Goal: Transaction & Acquisition: Purchase product/service

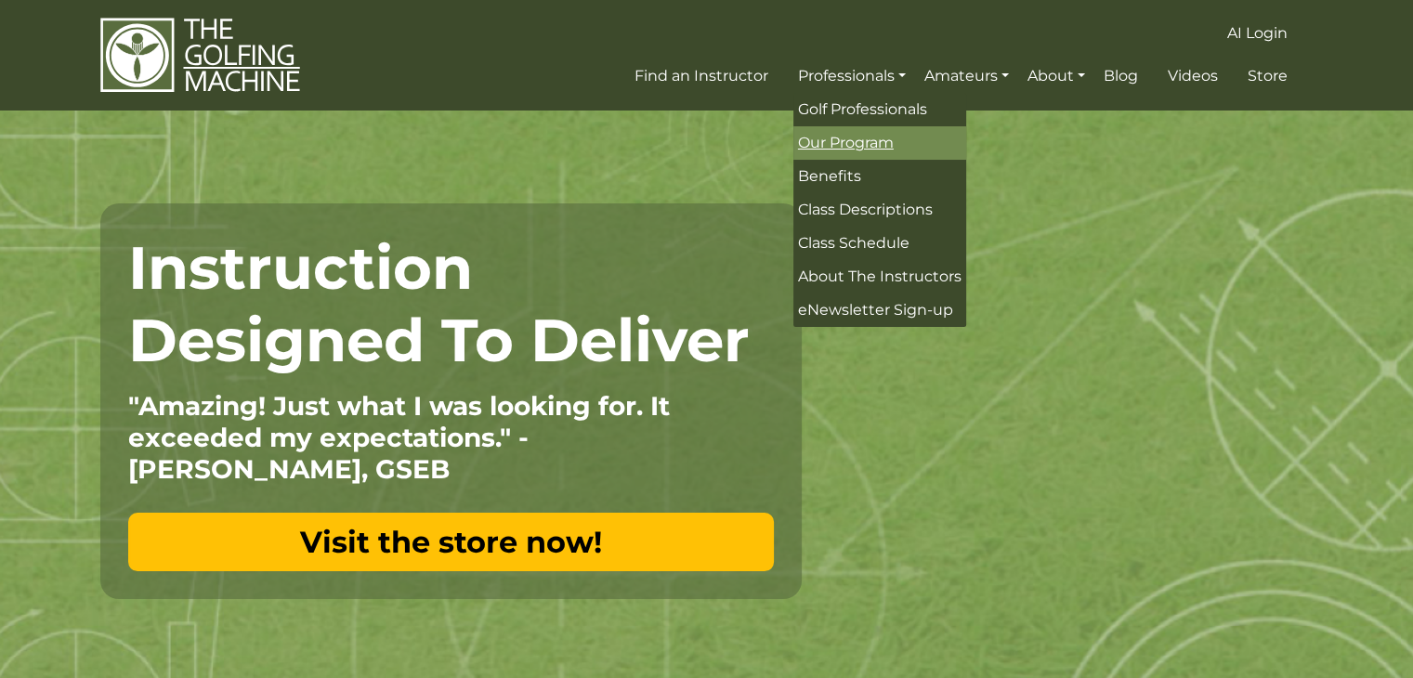
click at [861, 142] on span "Our Program" at bounding box center [846, 143] width 96 height 18
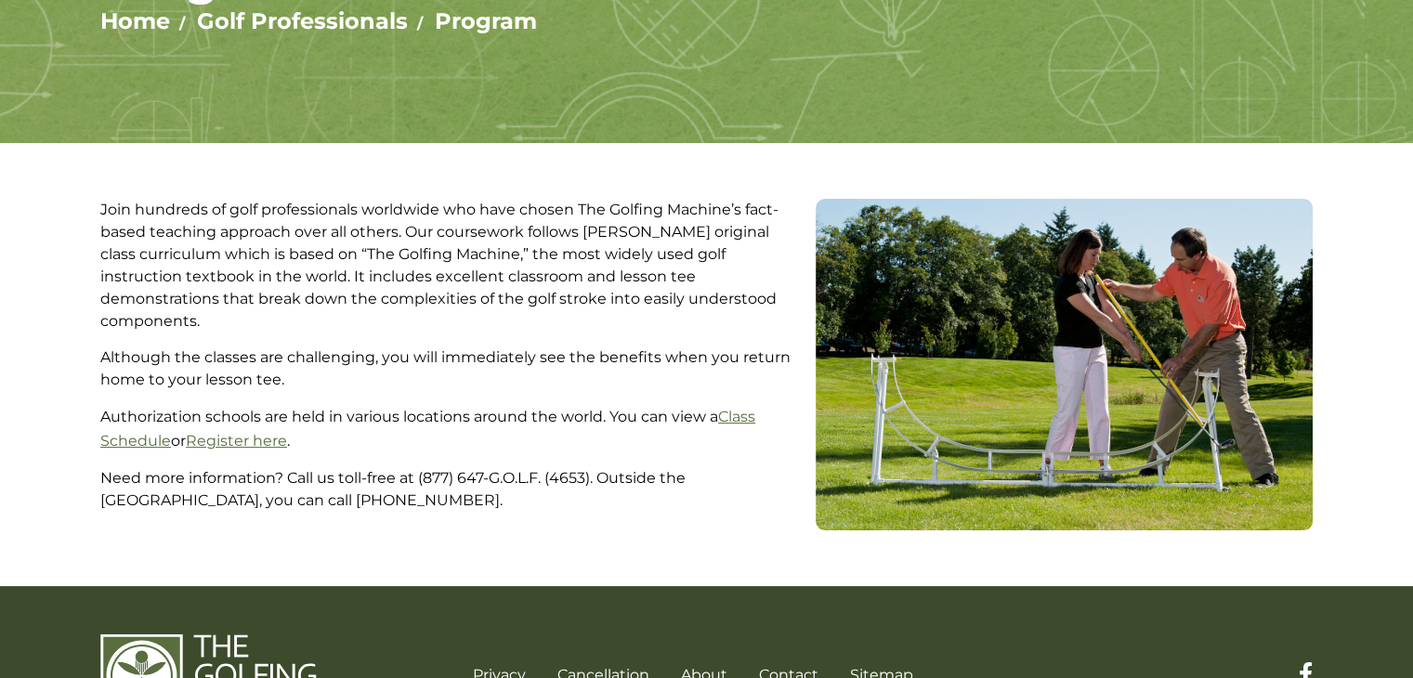
scroll to position [338, 0]
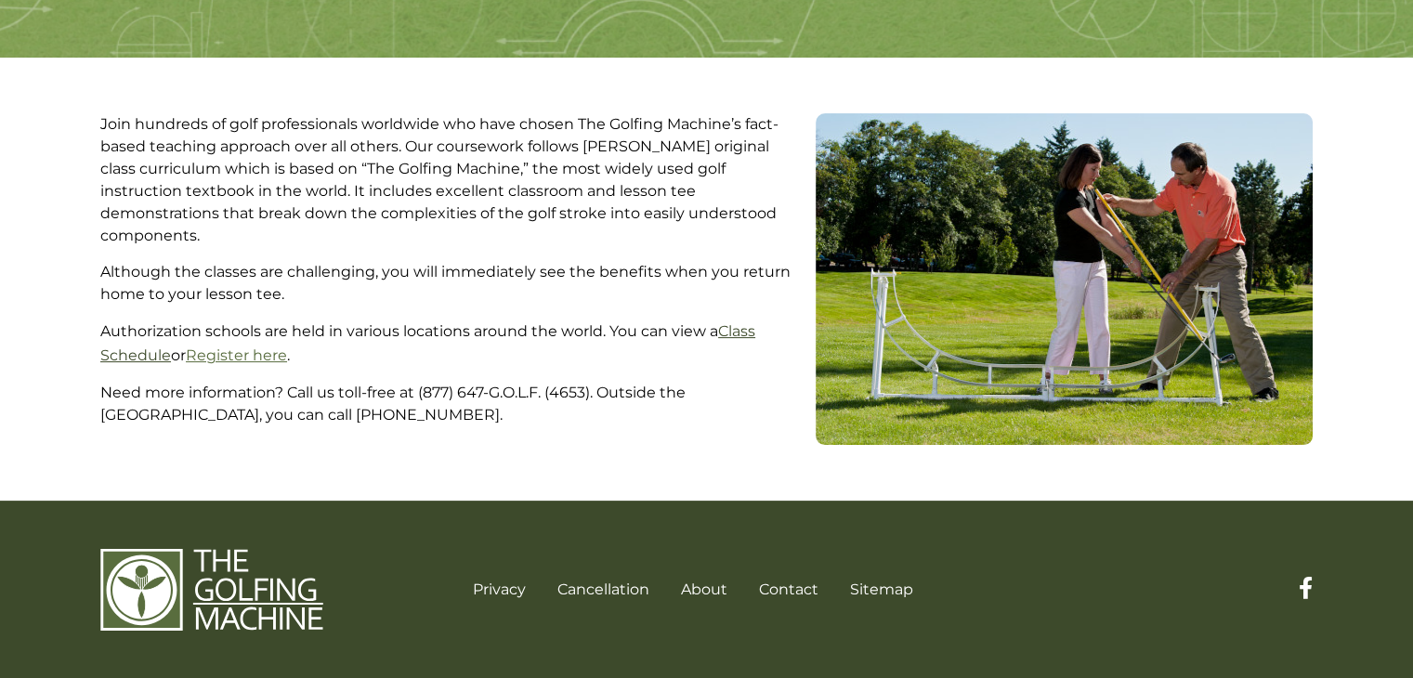
click at [747, 322] on link "Class Schedule" at bounding box center [427, 343] width 655 height 42
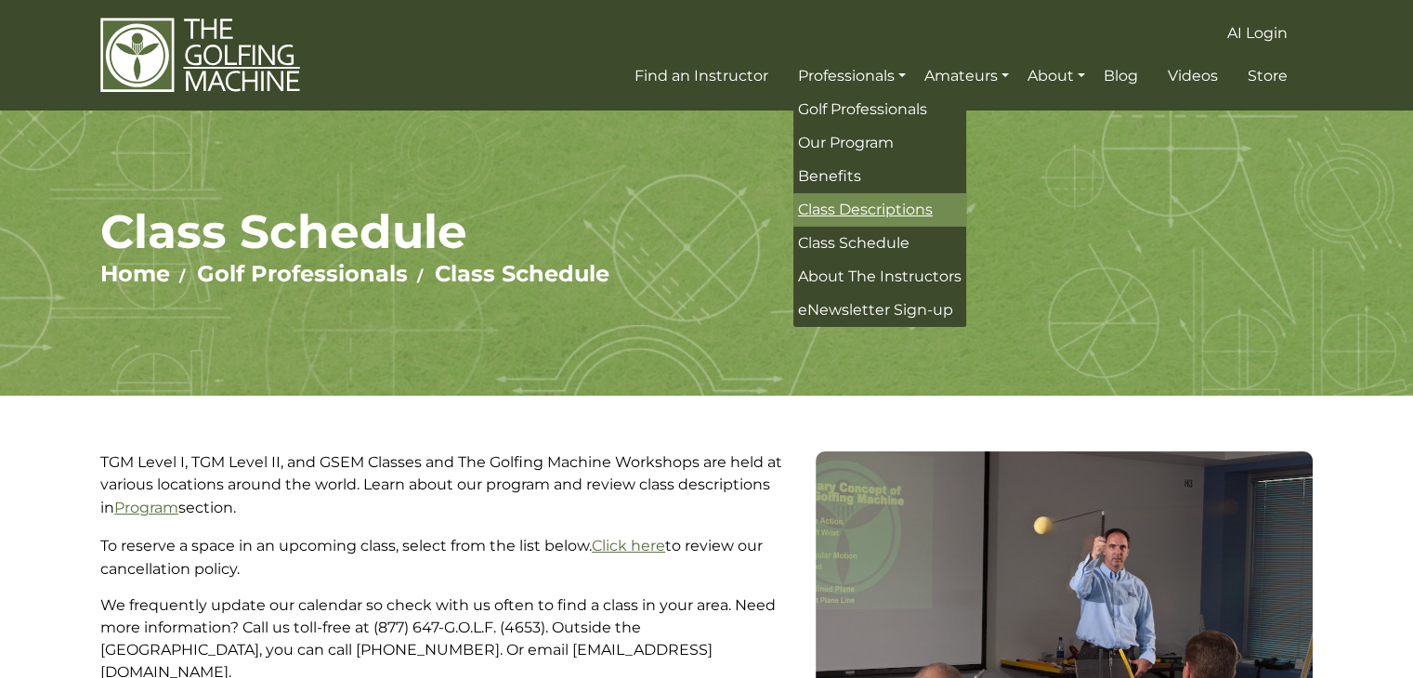
click at [839, 217] on span "Class Descriptions" at bounding box center [865, 210] width 135 height 18
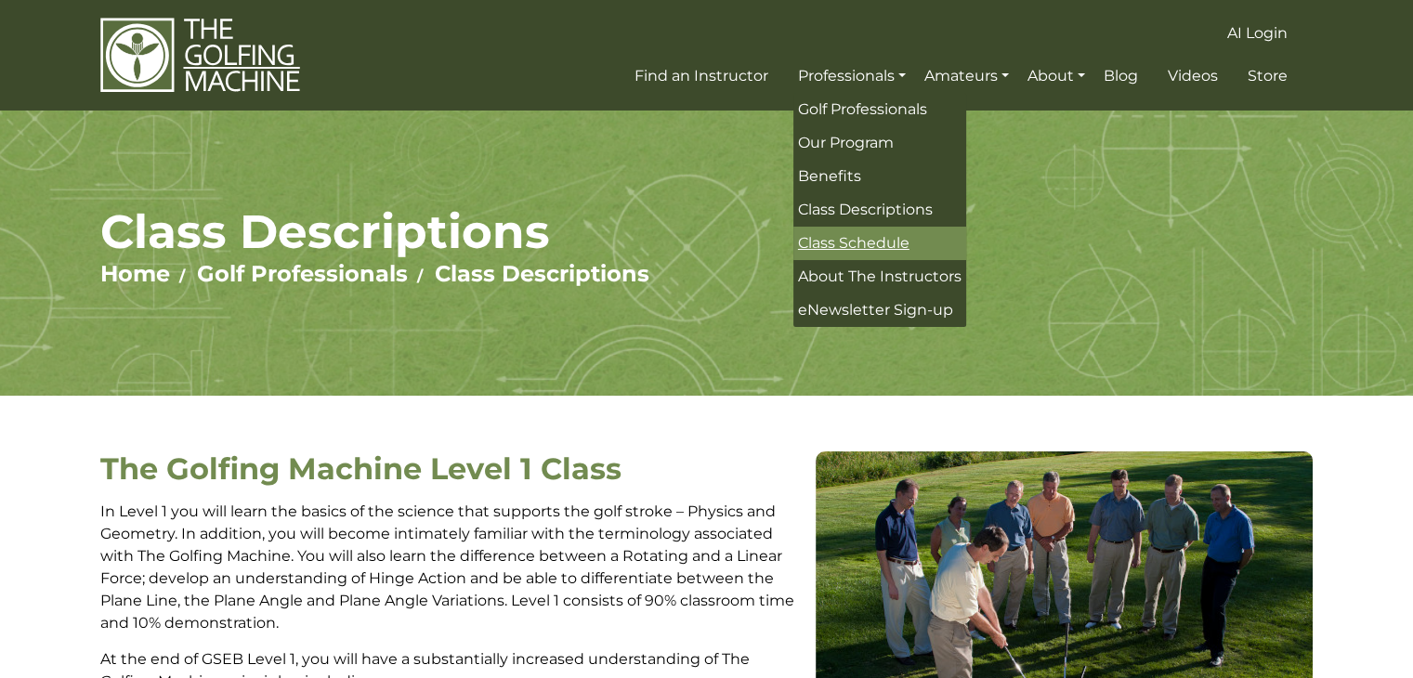
click at [834, 243] on span "Class Schedule" at bounding box center [853, 243] width 111 height 18
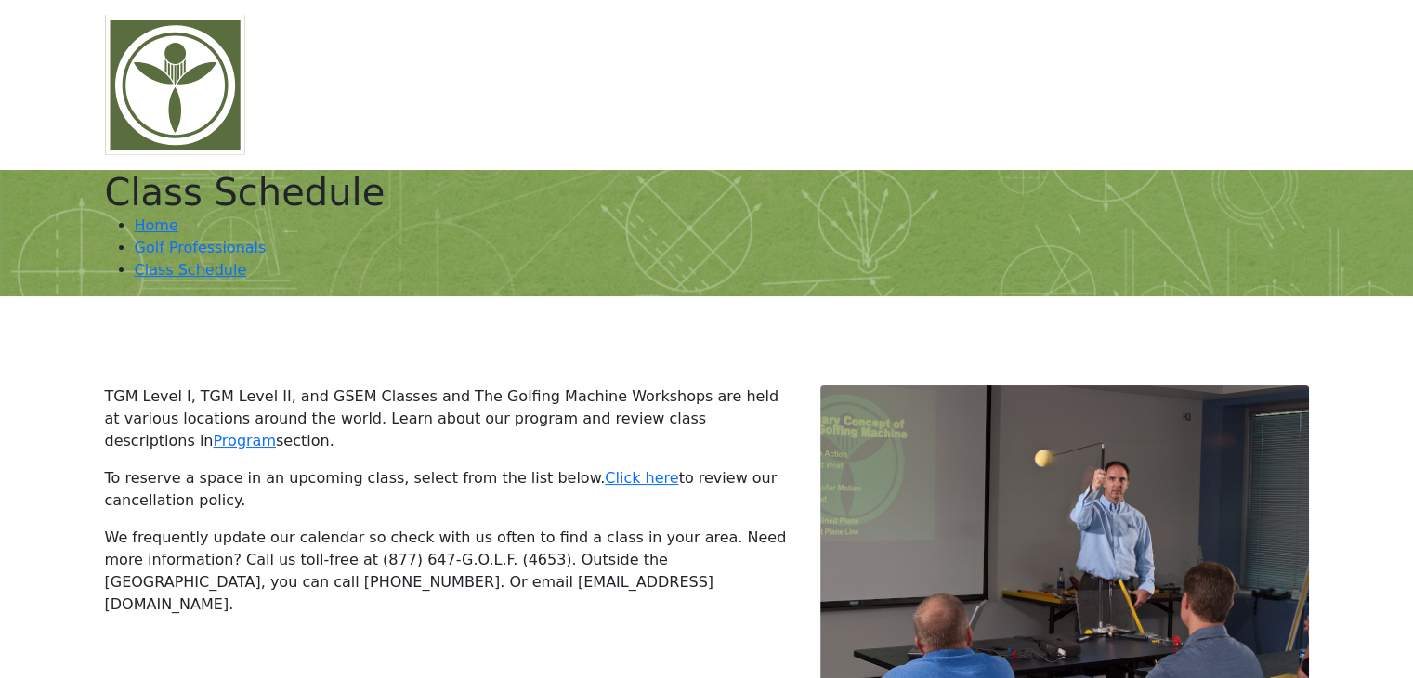
click at [1211, 102] on span "Videos" at bounding box center [1222, 111] width 49 height 18
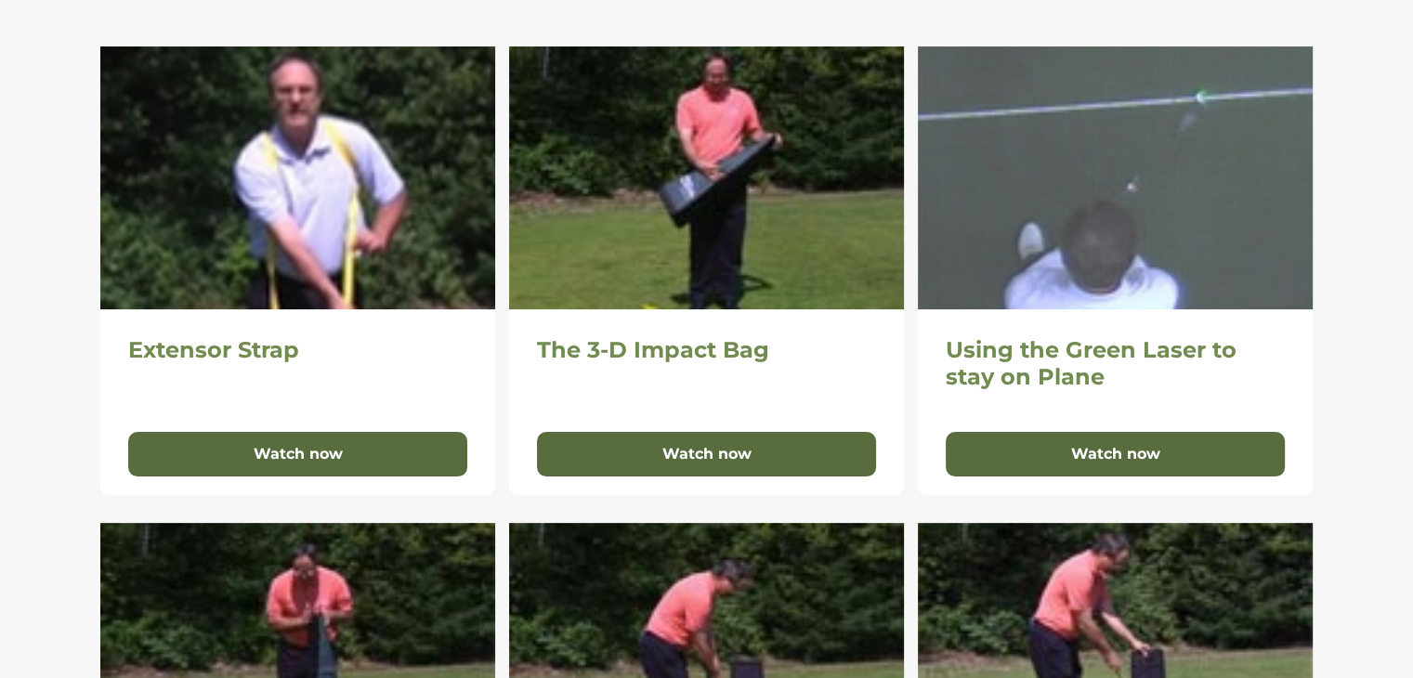
scroll to position [392, 0]
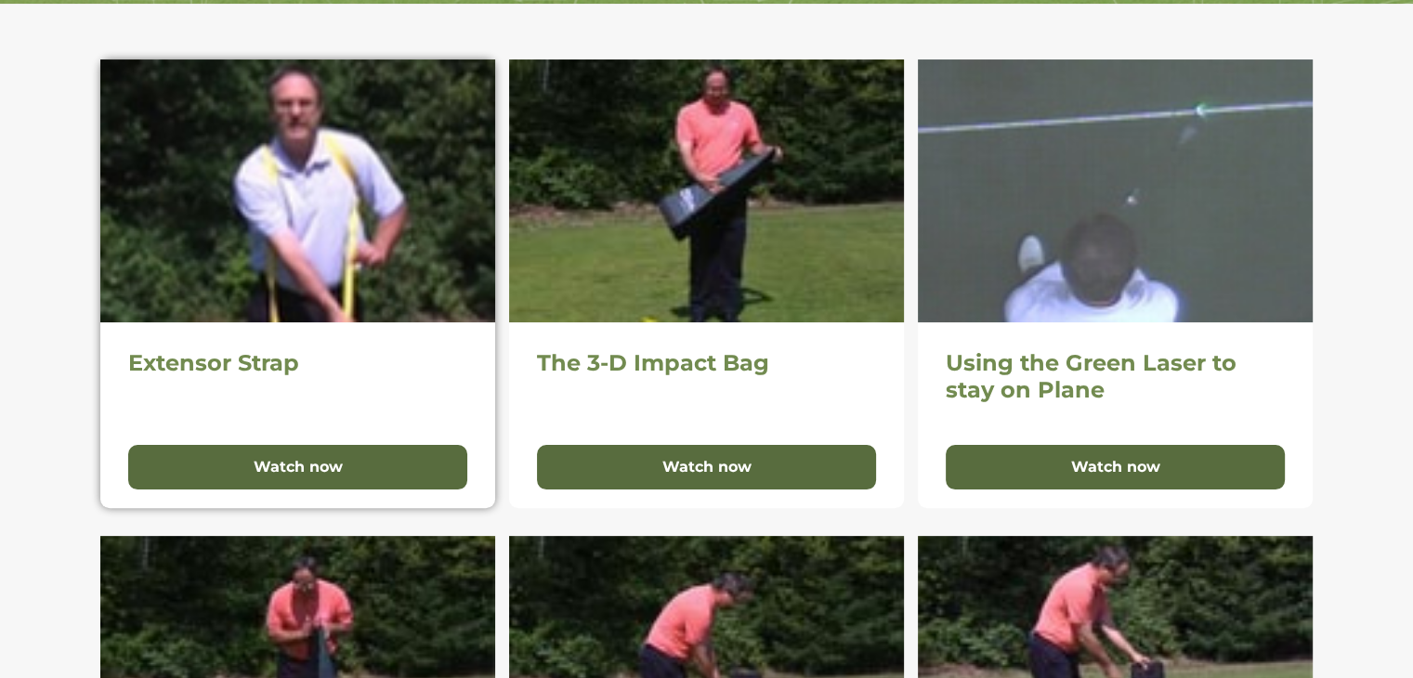
click at [286, 154] on img at bounding box center [297, 190] width 395 height 263
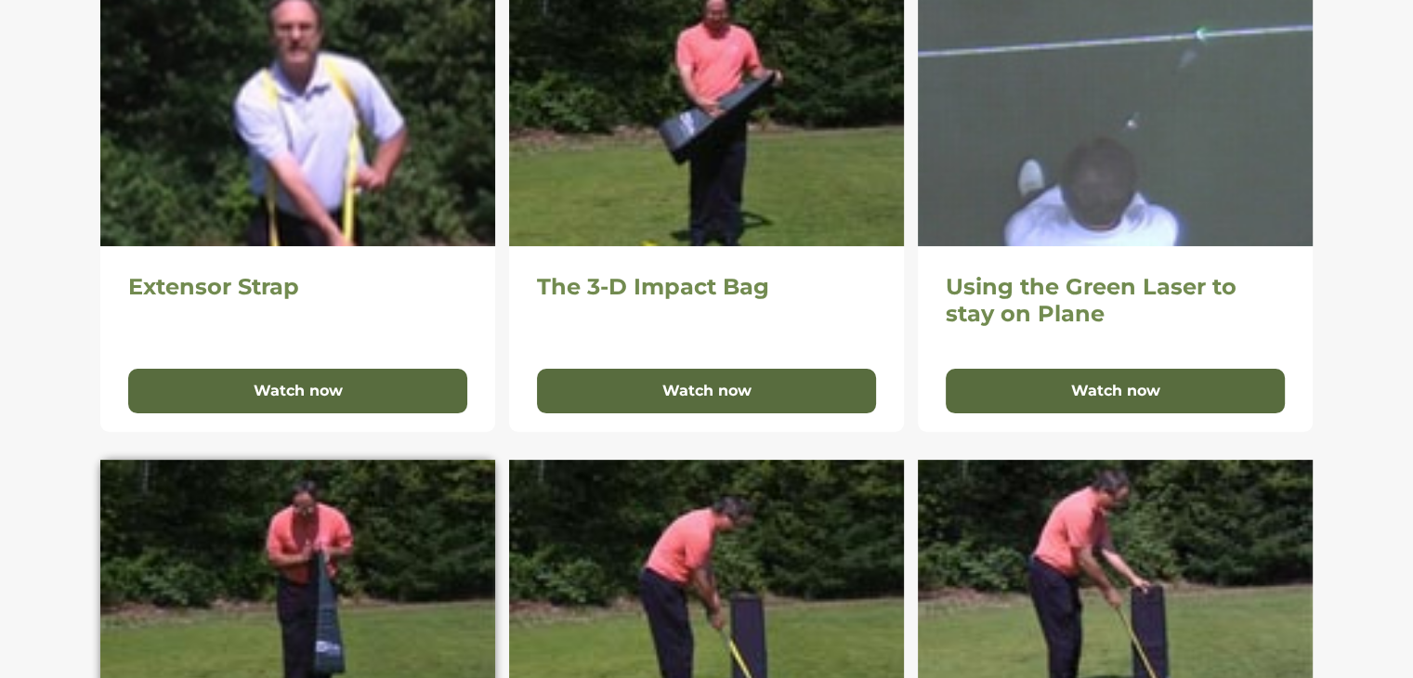
scroll to position [441, 0]
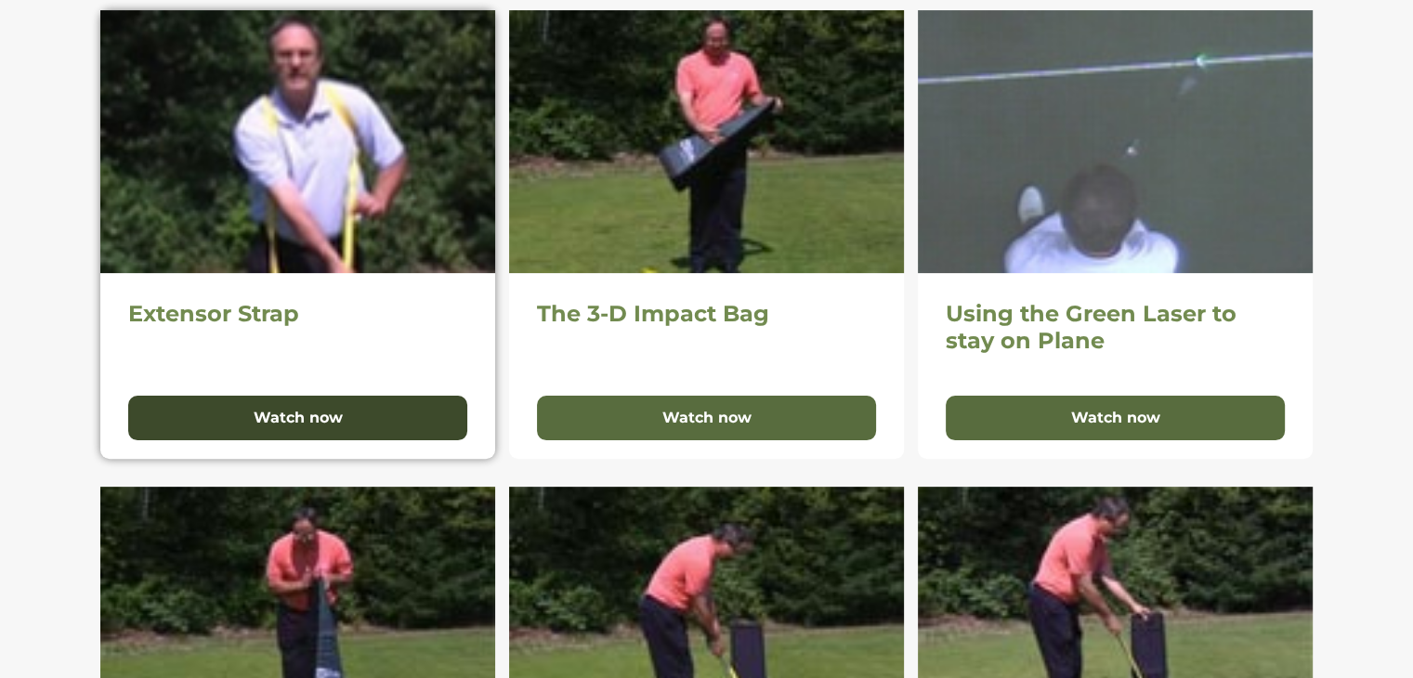
click at [306, 410] on button "Watch now" at bounding box center [297, 418] width 339 height 45
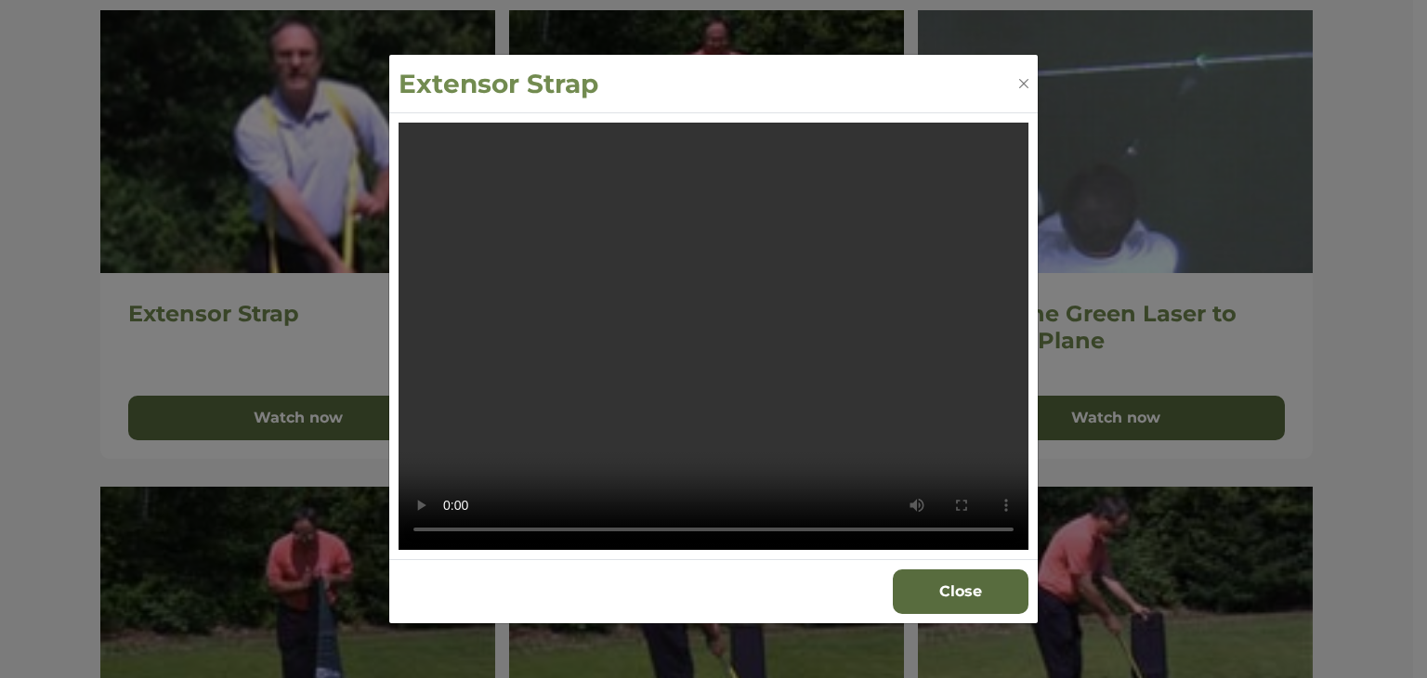
click at [1332, 277] on div "Extensor Strap Your browser does not support the video tag. Close" at bounding box center [713, 339] width 1427 height 678
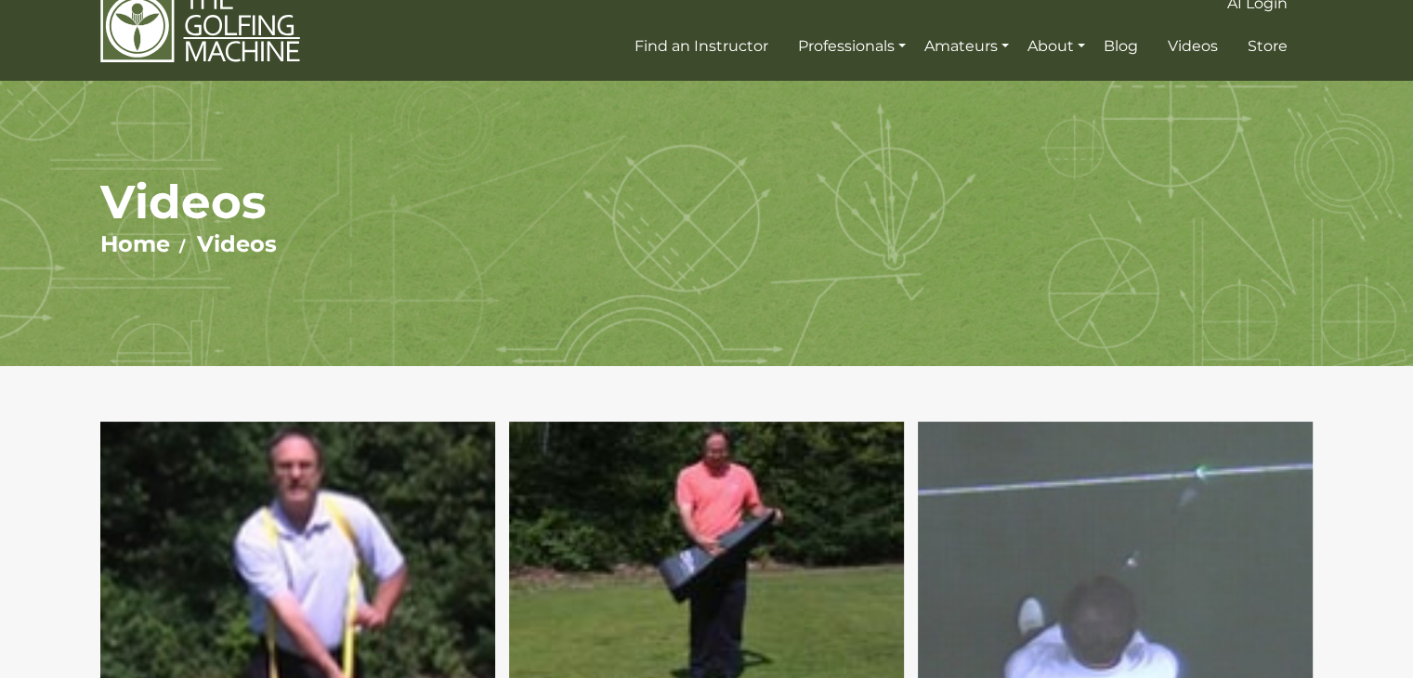
scroll to position [0, 0]
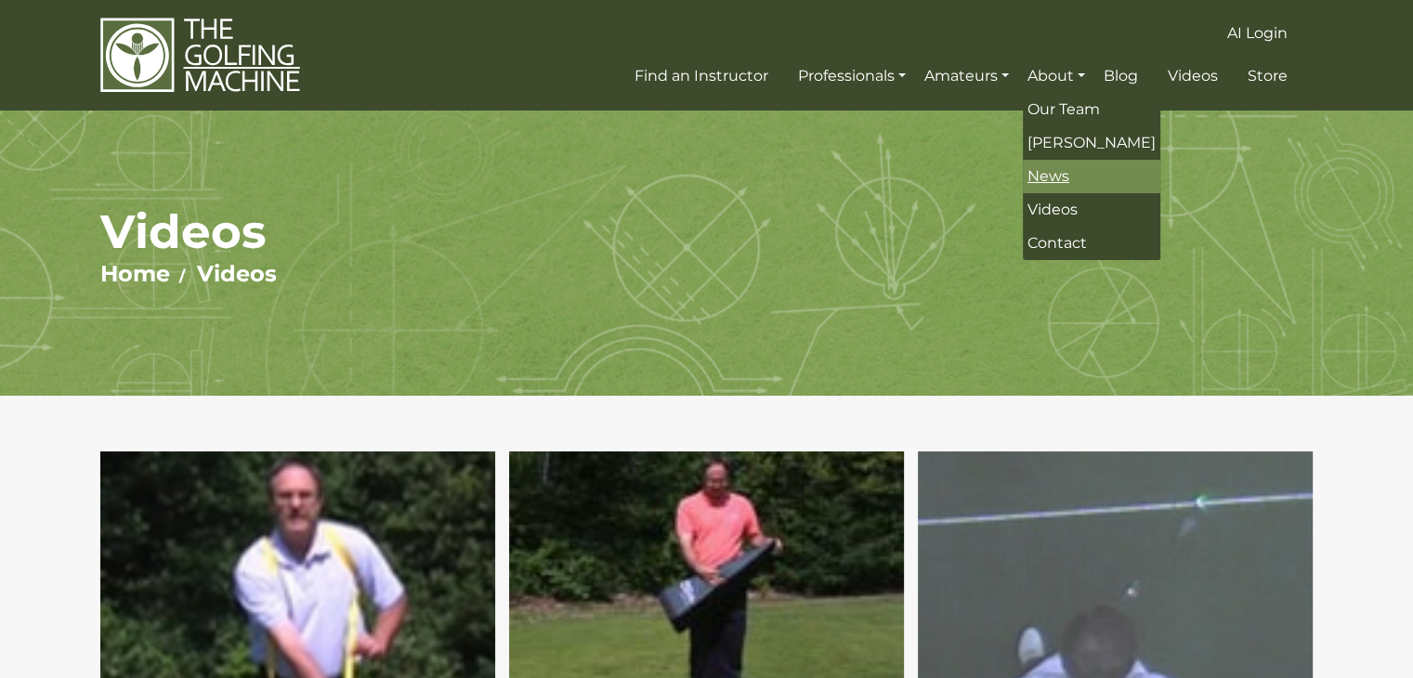
click at [1060, 173] on span "News" at bounding box center [1049, 176] width 42 height 18
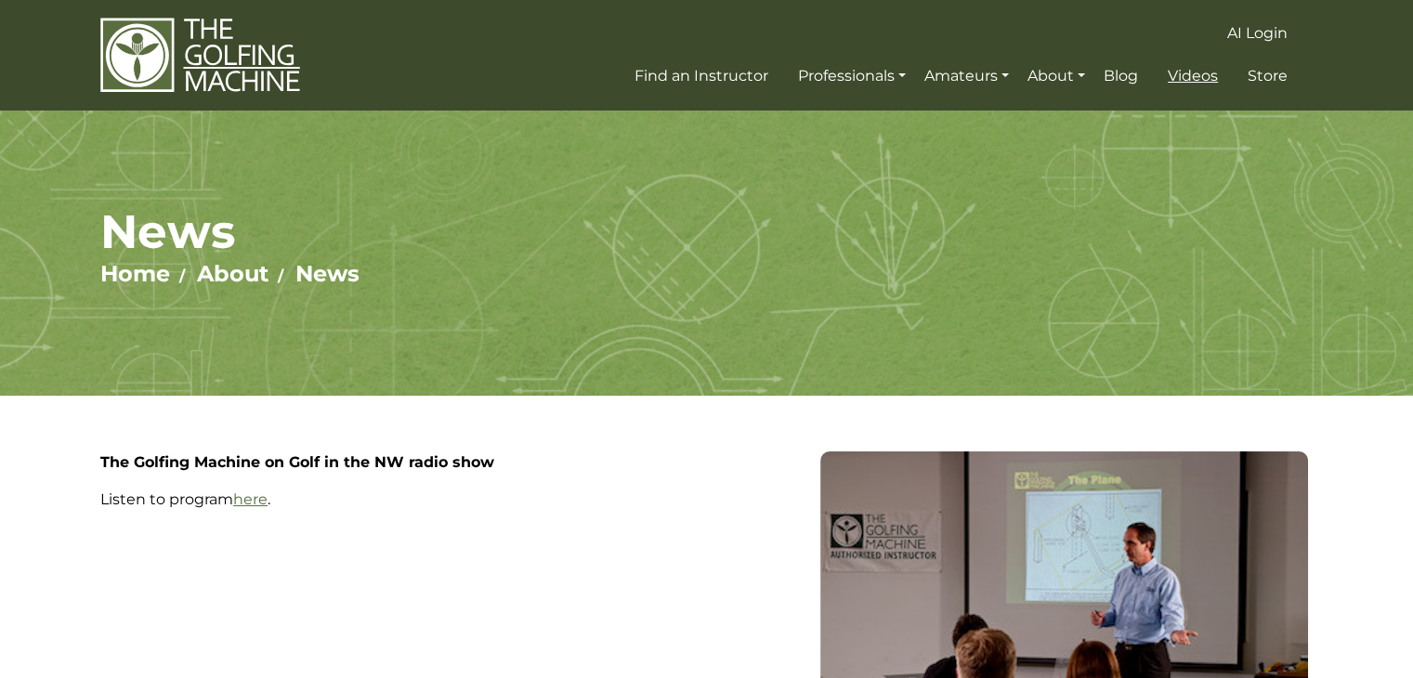
click at [1182, 79] on span "Videos" at bounding box center [1193, 76] width 50 height 18
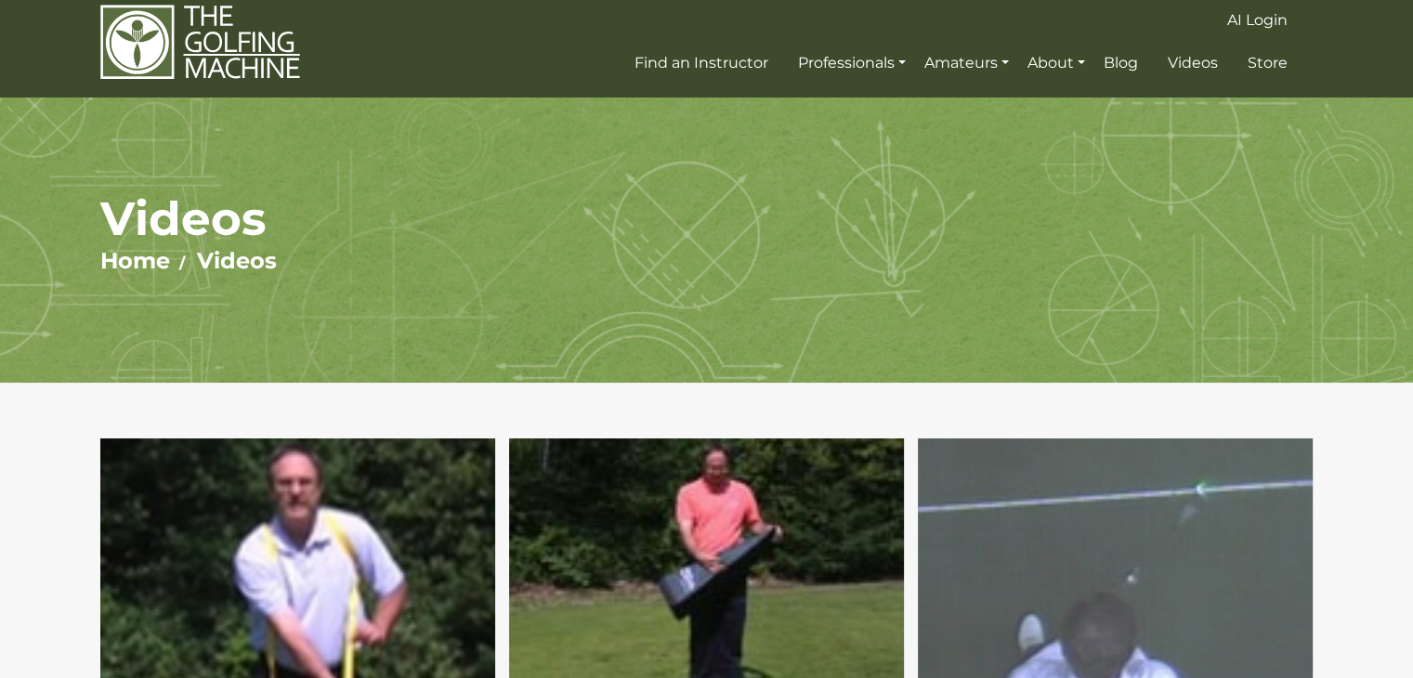
scroll to position [15, 0]
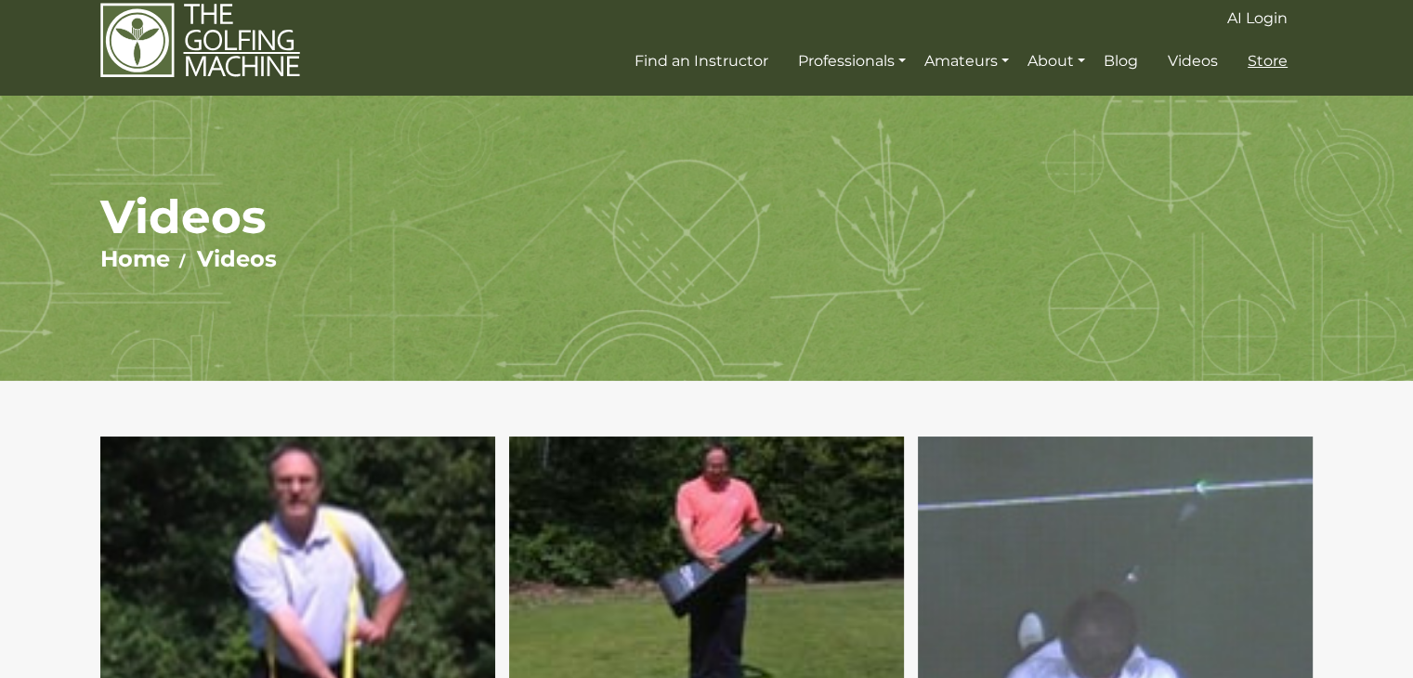
click at [1267, 64] on span "Store" at bounding box center [1268, 61] width 40 height 18
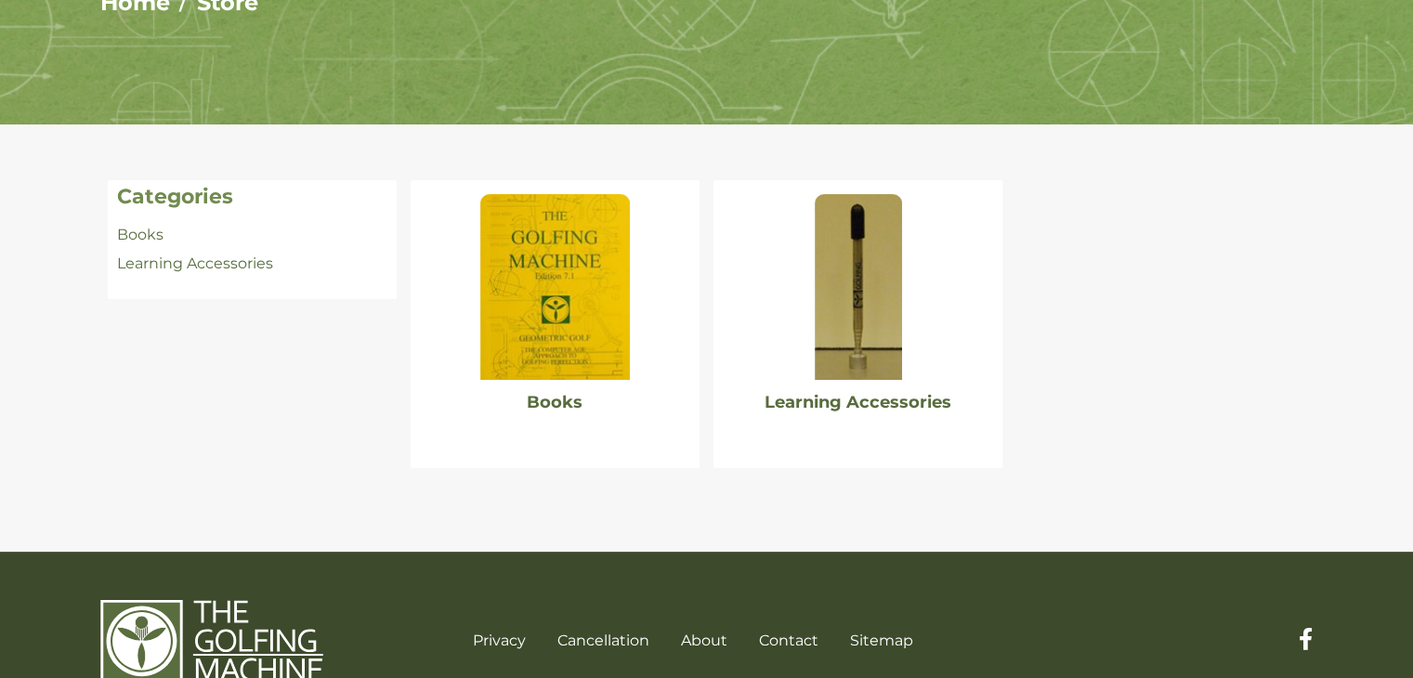
scroll to position [271, 0]
click at [859, 298] on img at bounding box center [858, 287] width 87 height 186
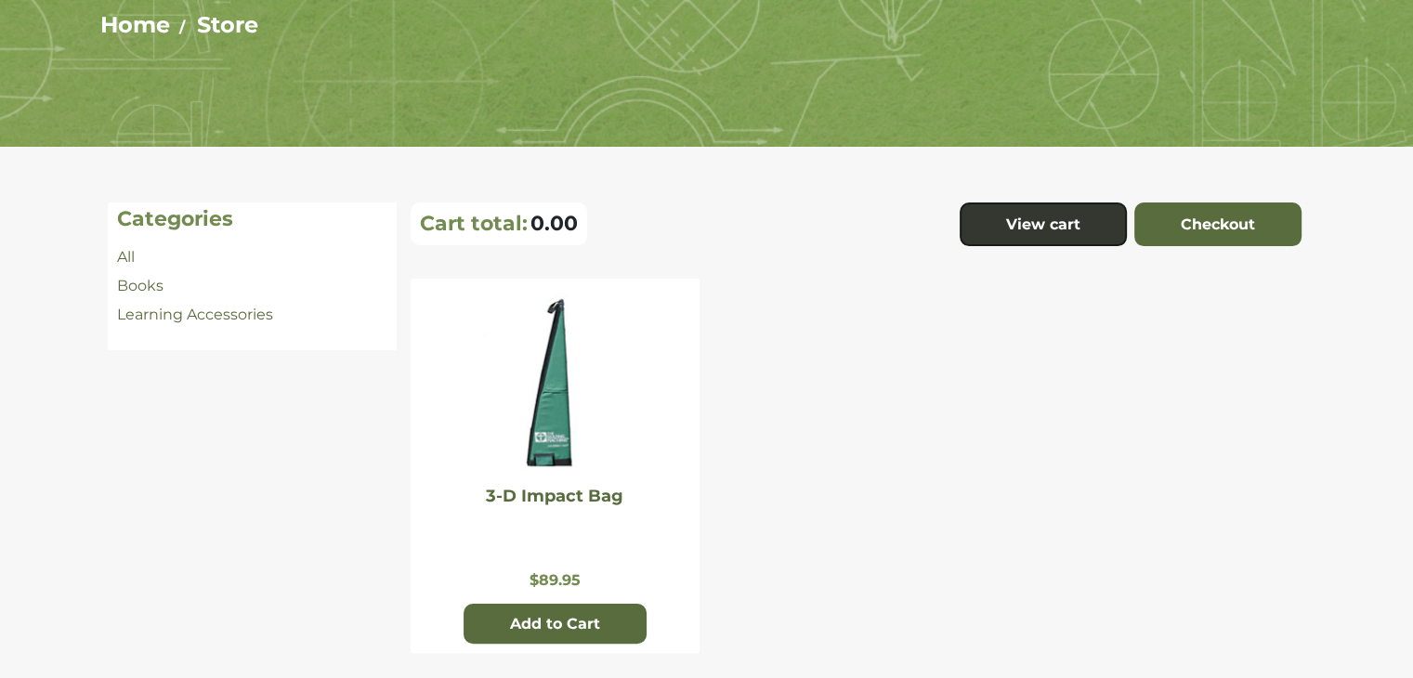
scroll to position [346, 0]
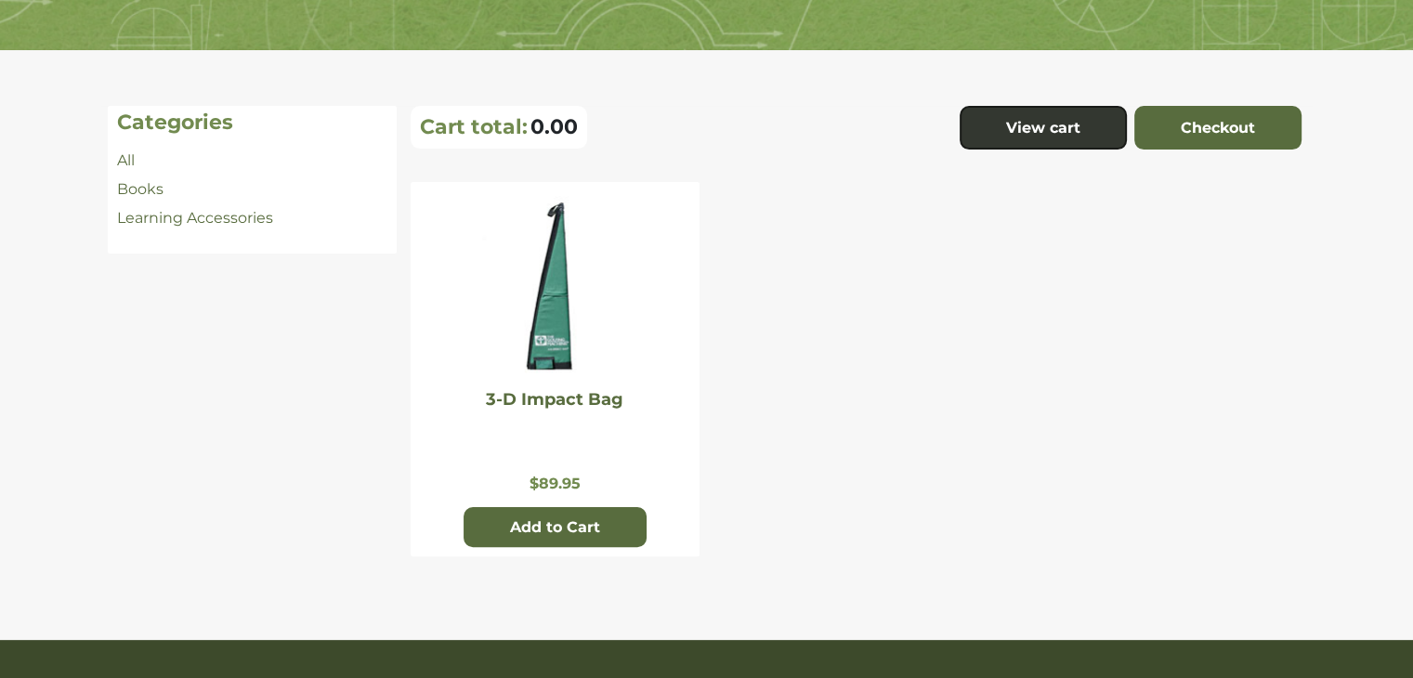
click at [565, 293] on img at bounding box center [554, 289] width 149 height 186
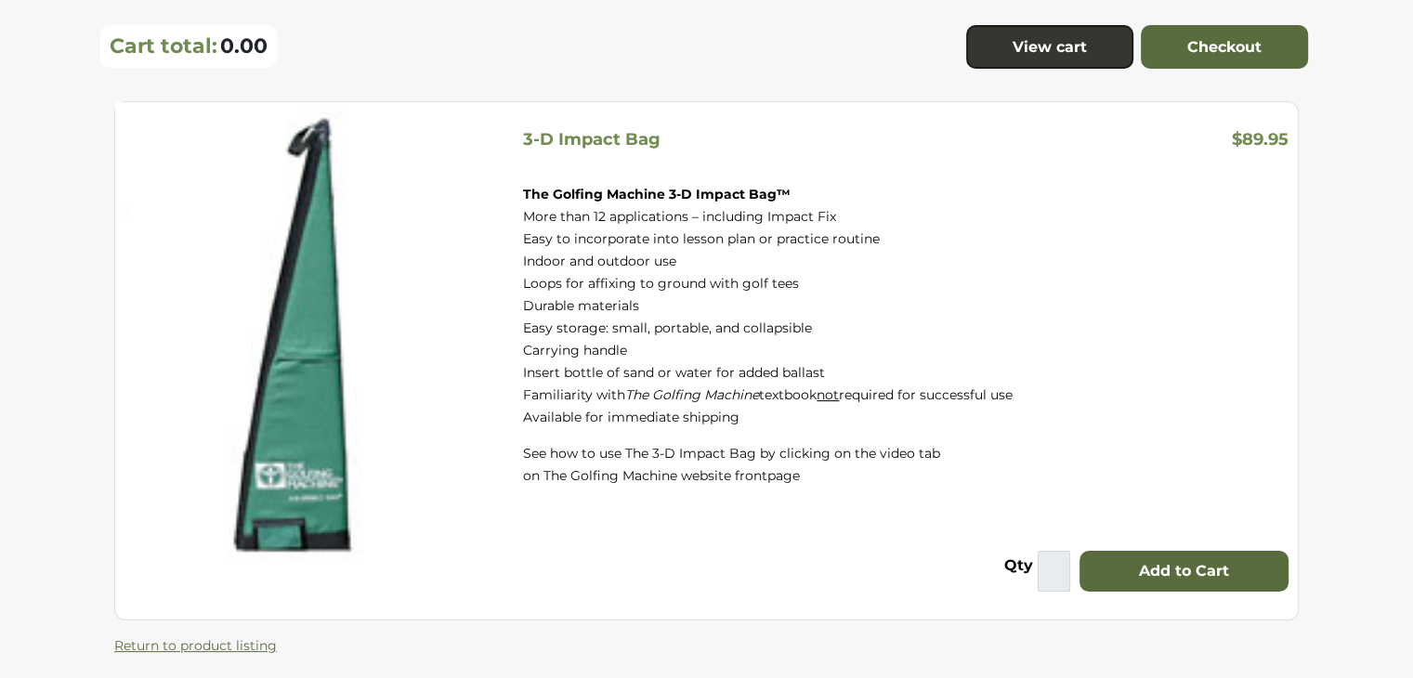
scroll to position [172, 0]
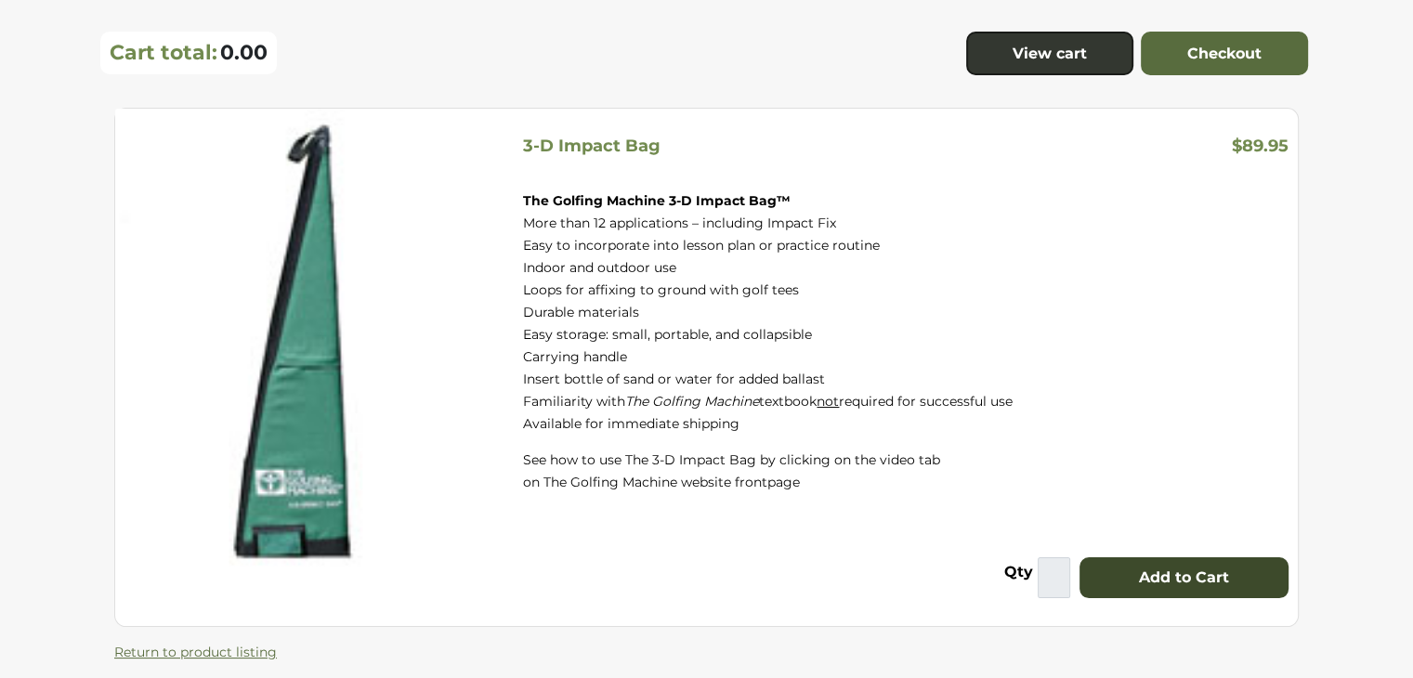
click at [1122, 566] on button "Add to Cart" at bounding box center [1184, 577] width 209 height 41
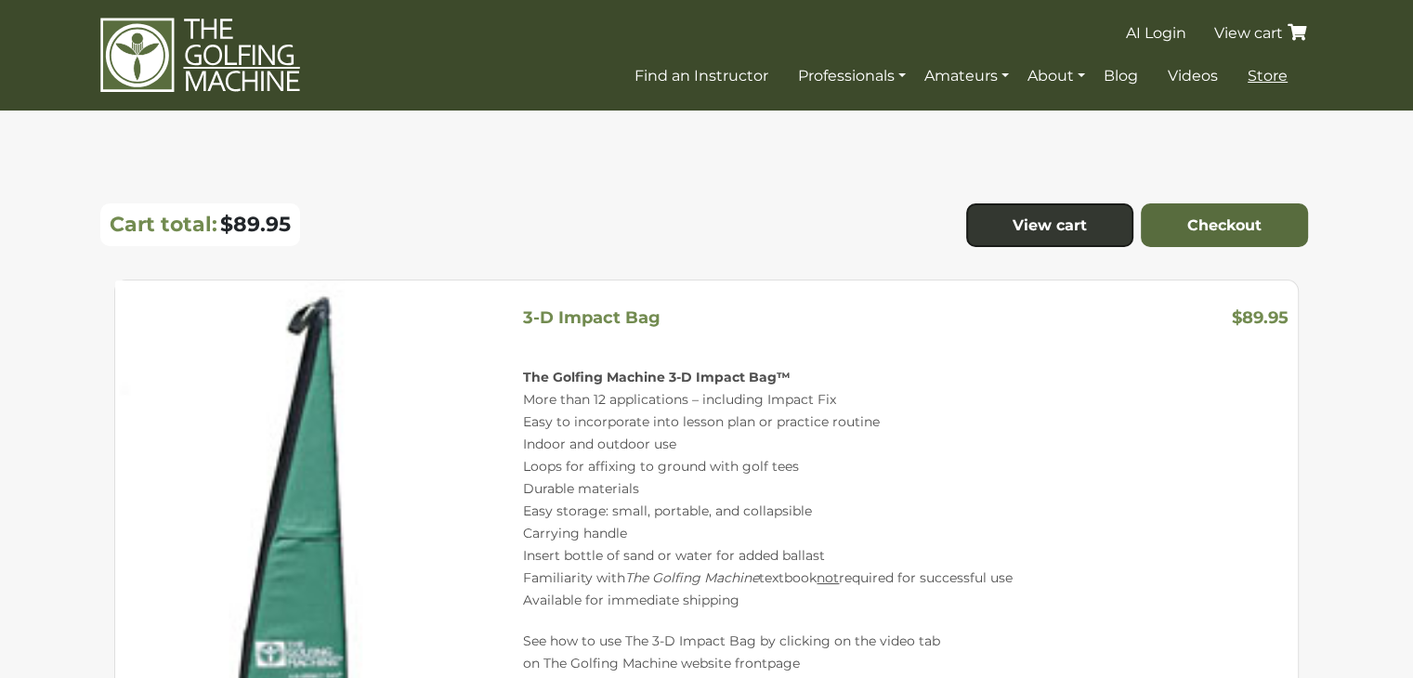
click at [1277, 72] on span "Store" at bounding box center [1268, 76] width 40 height 18
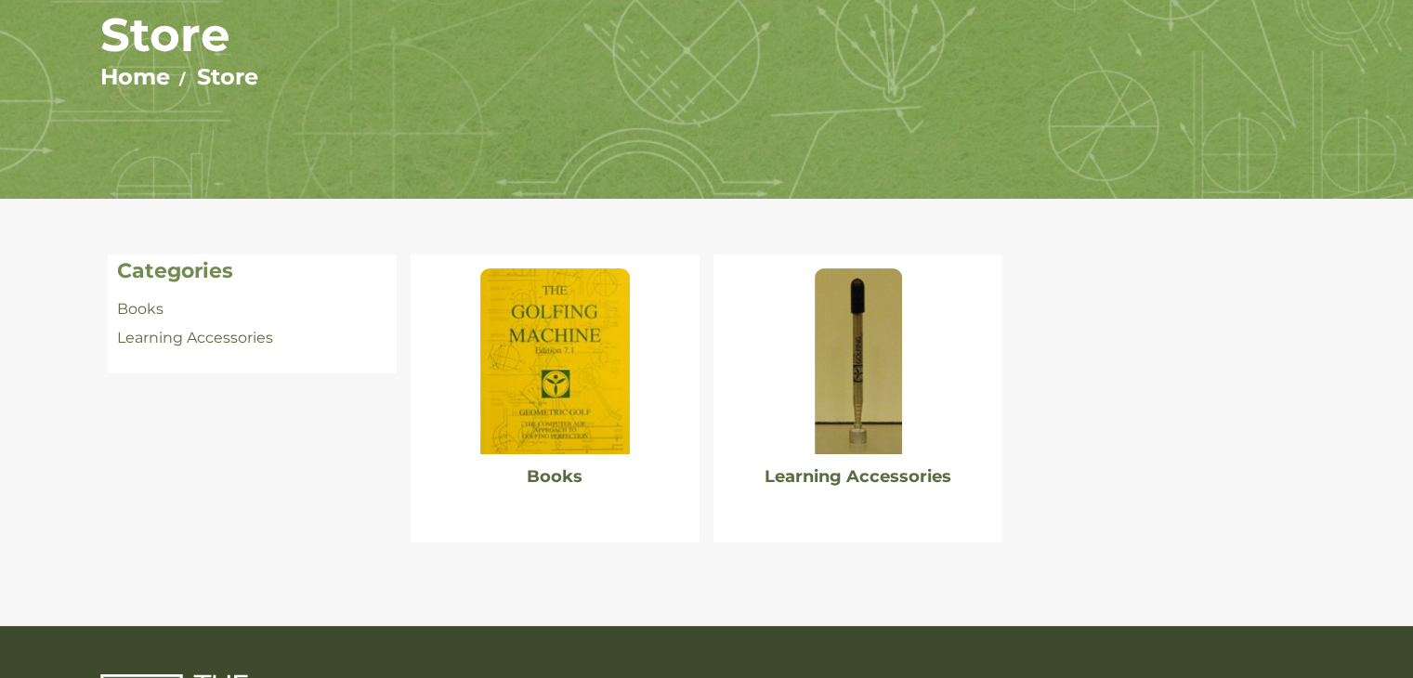
scroll to position [203, 0]
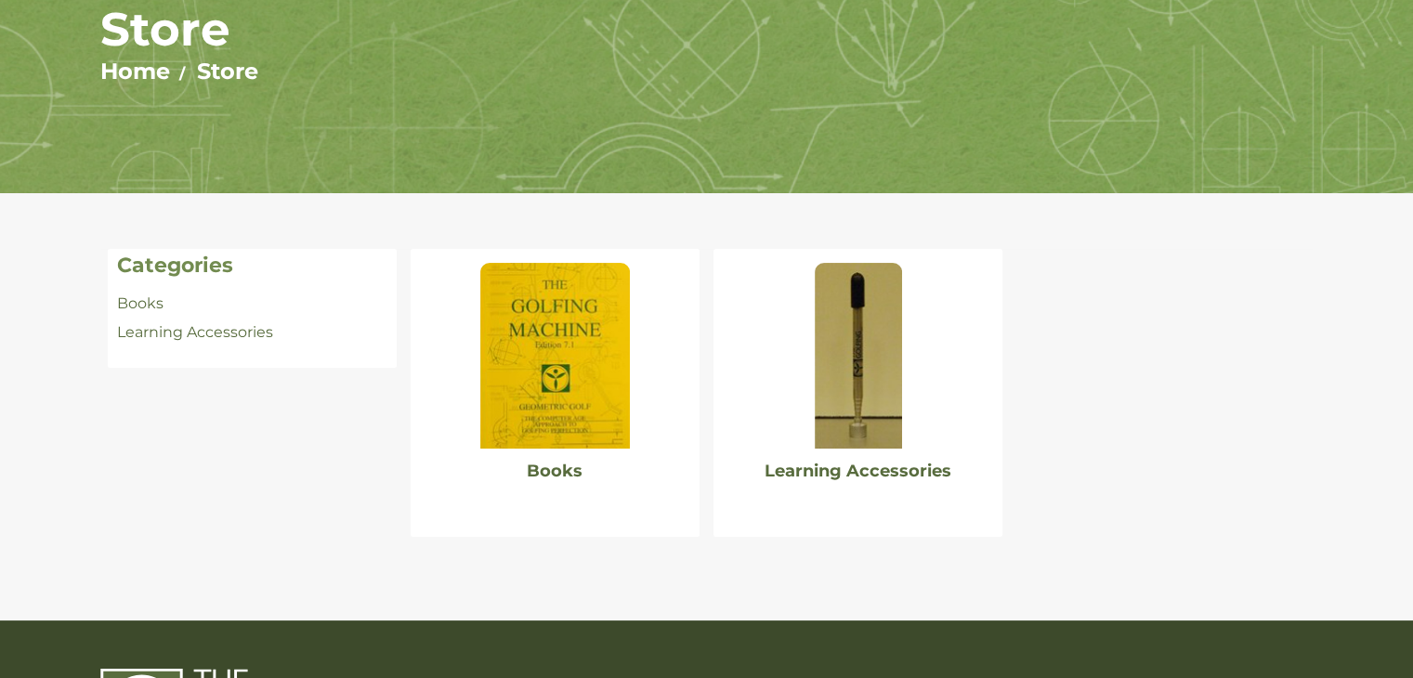
click at [861, 368] on img at bounding box center [858, 356] width 87 height 186
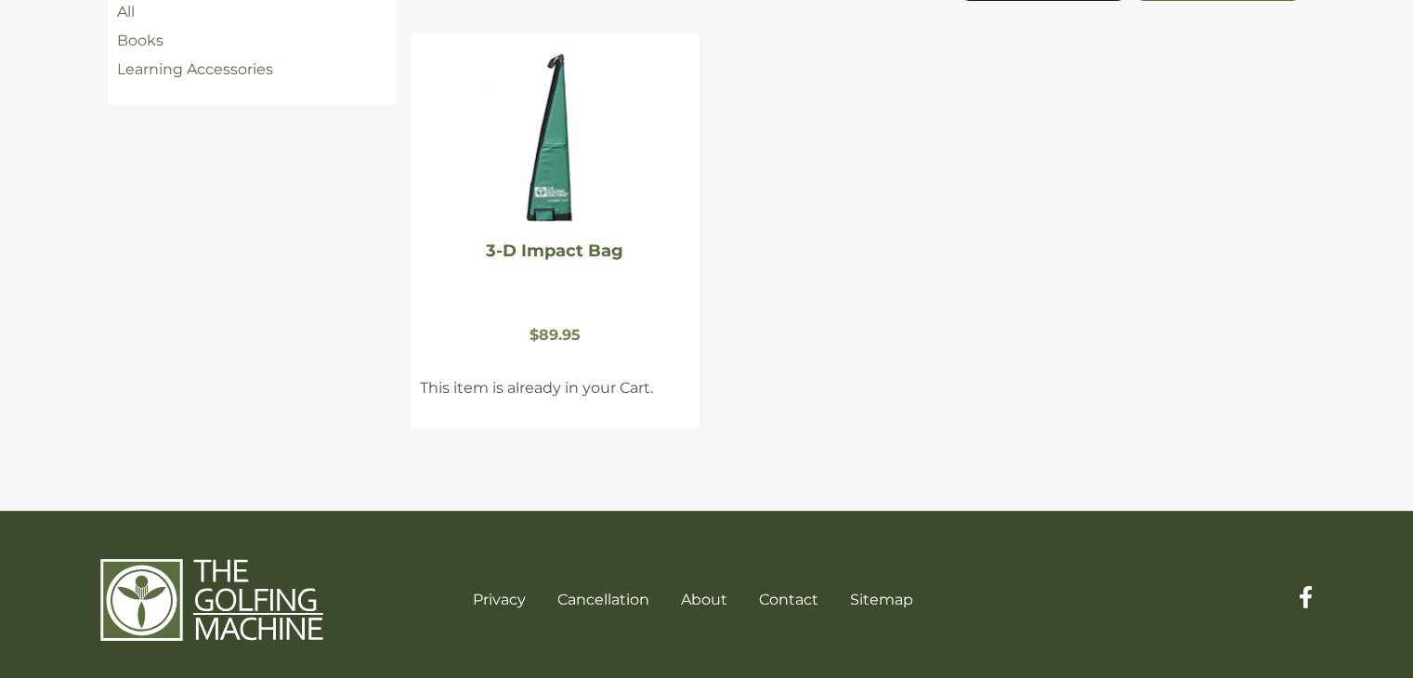
scroll to position [504, 0]
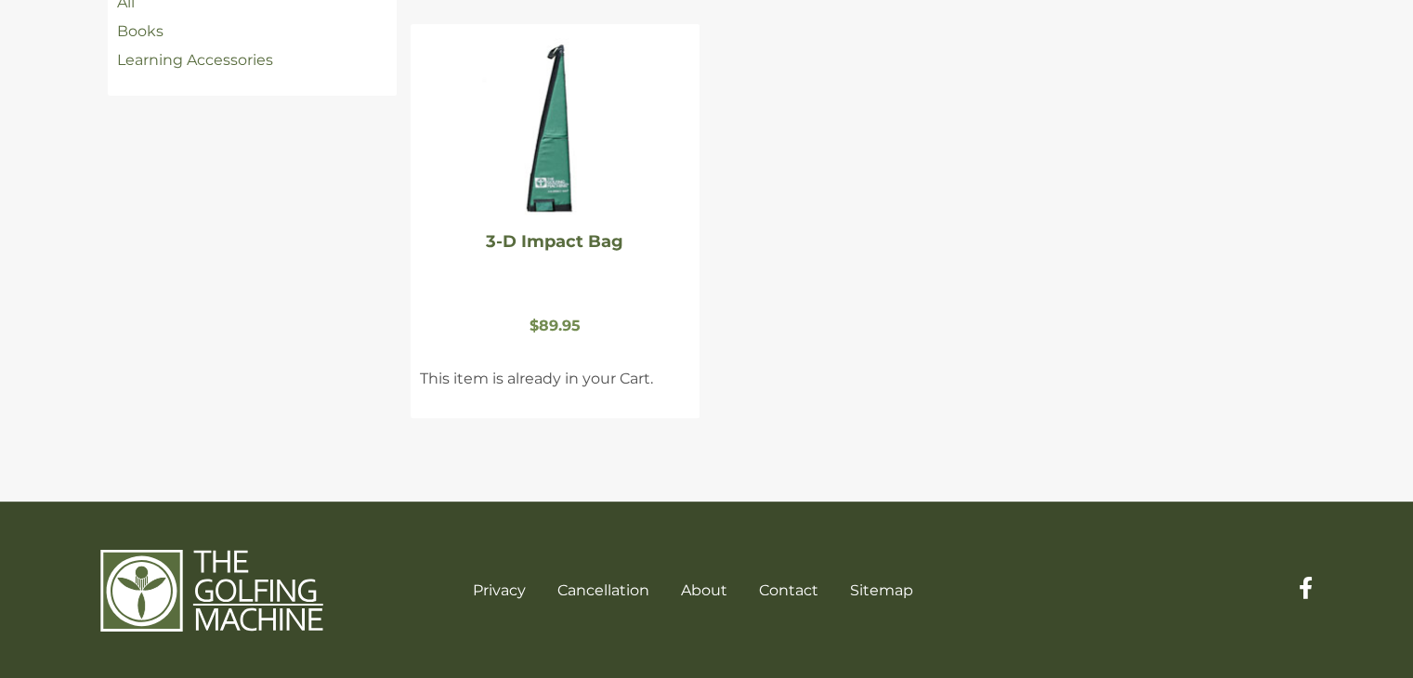
click at [160, 80] on div "All Books Learning Accessories" at bounding box center [252, 43] width 289 height 105
click at [159, 73] on div "All Books Learning Accessories" at bounding box center [252, 43] width 289 height 105
click at [156, 67] on link "Learning Accessories" at bounding box center [195, 60] width 156 height 18
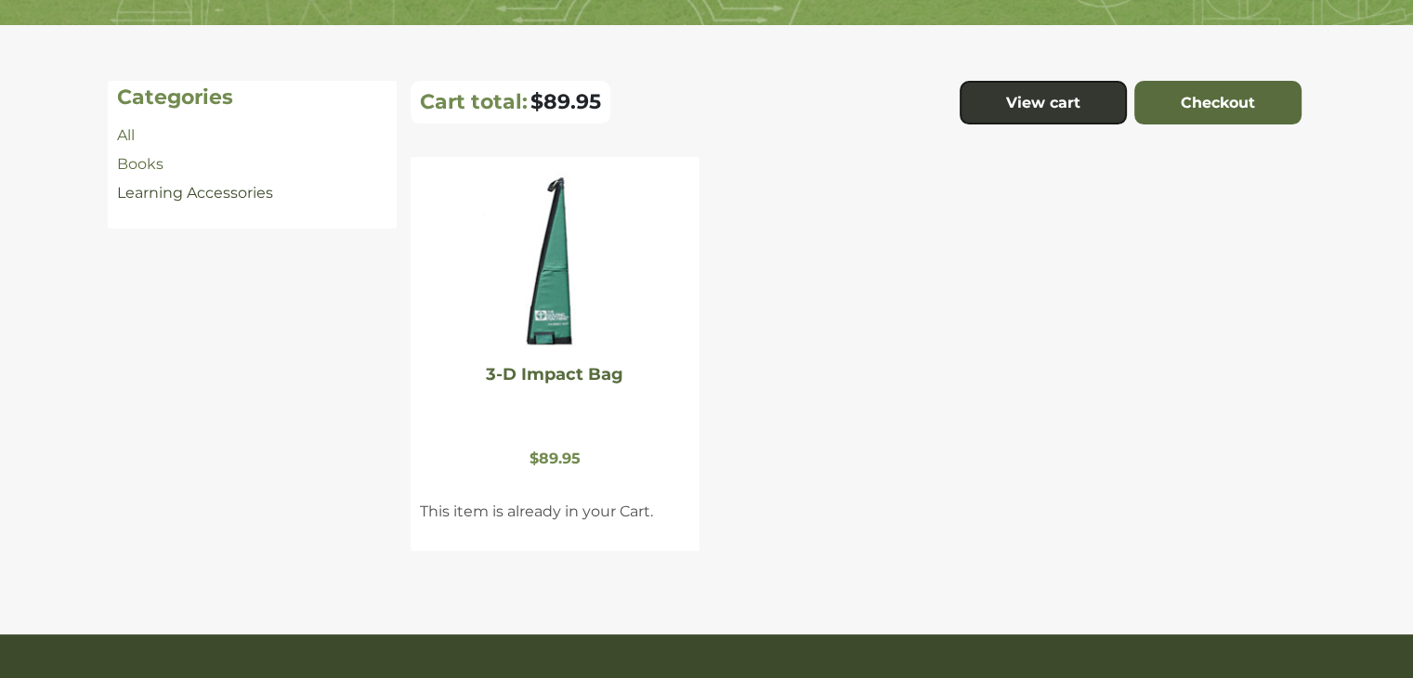
scroll to position [353, 0]
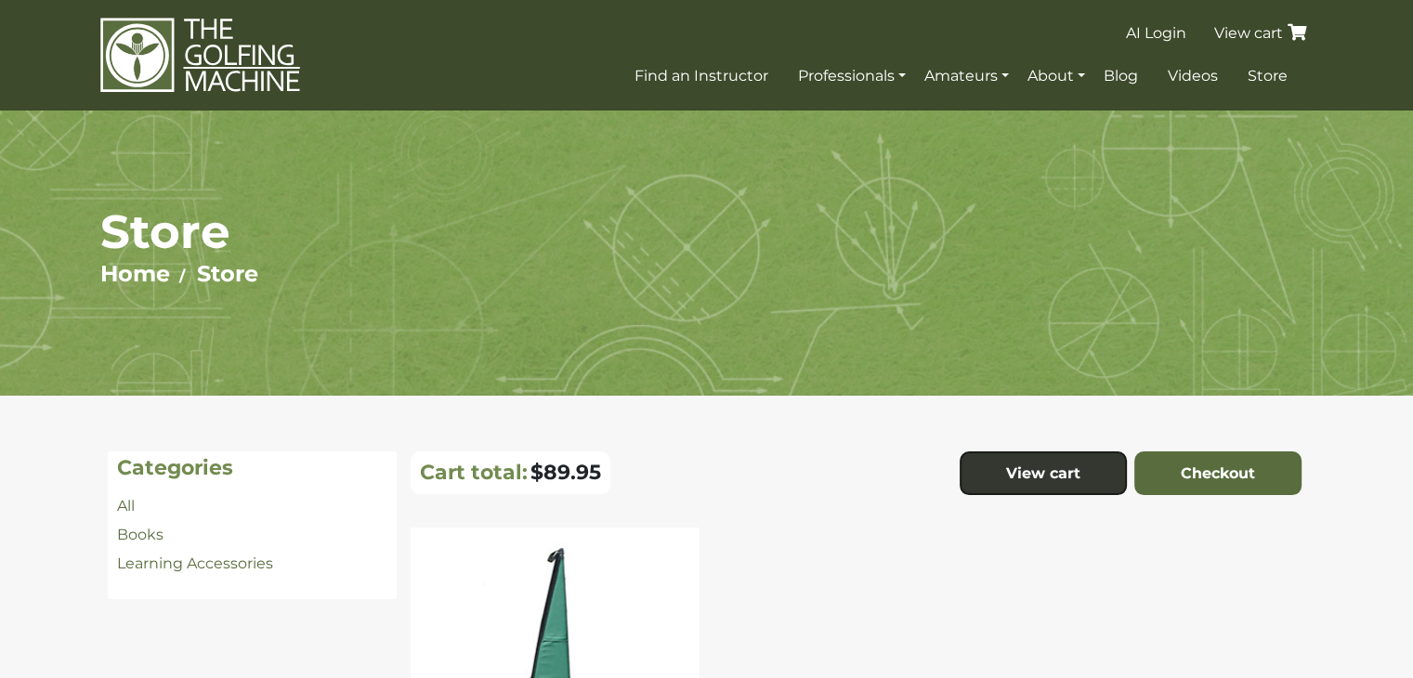
click at [144, 183] on section "Store Home Store" at bounding box center [706, 253] width 1413 height 285
click at [146, 523] on li "Books" at bounding box center [252, 535] width 270 height 24
click at [145, 531] on link "Books" at bounding box center [140, 535] width 46 height 18
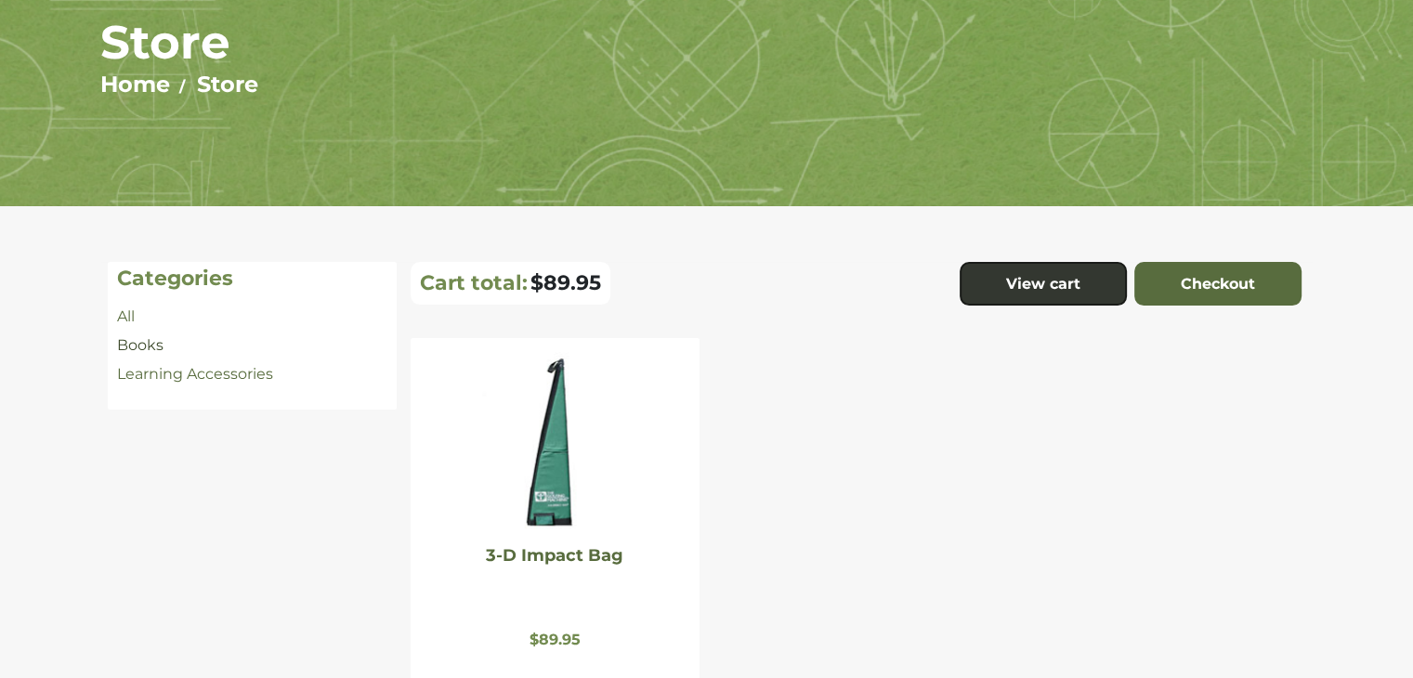
scroll to position [190, 0]
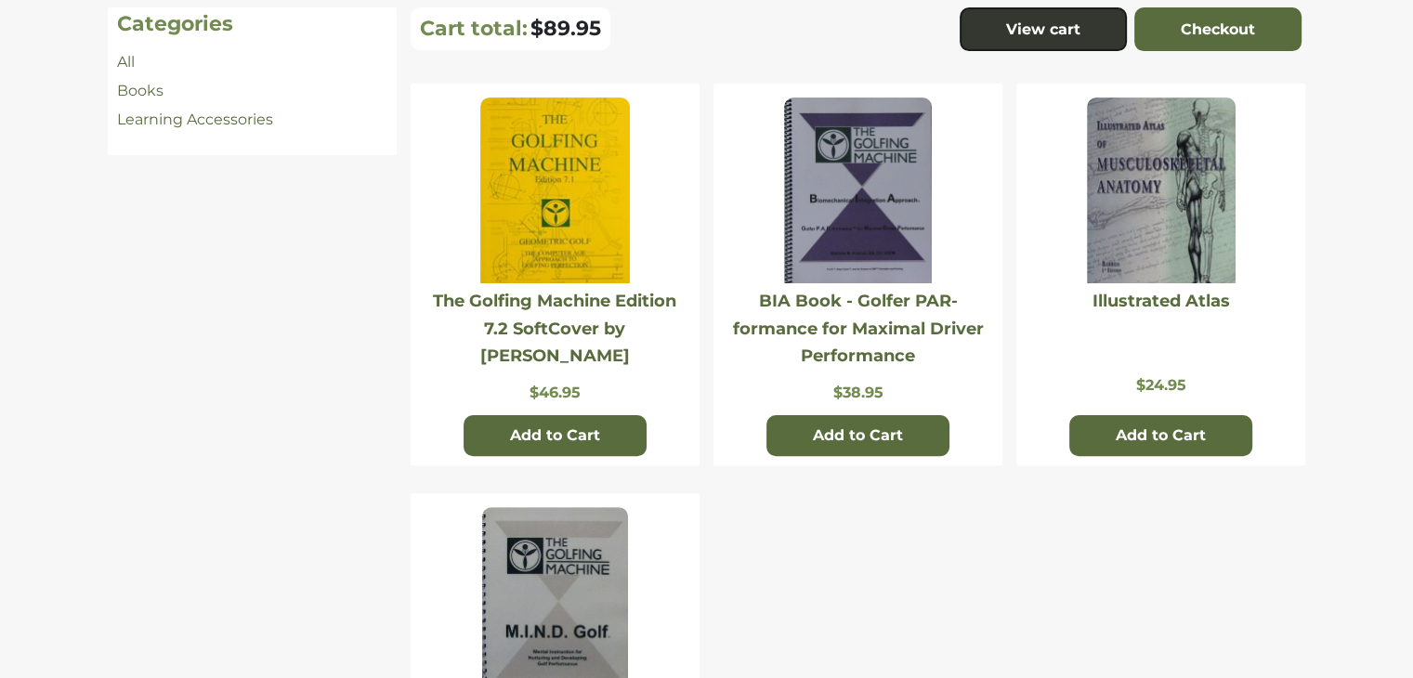
scroll to position [445, 0]
click at [921, 216] on img at bounding box center [858, 190] width 148 height 186
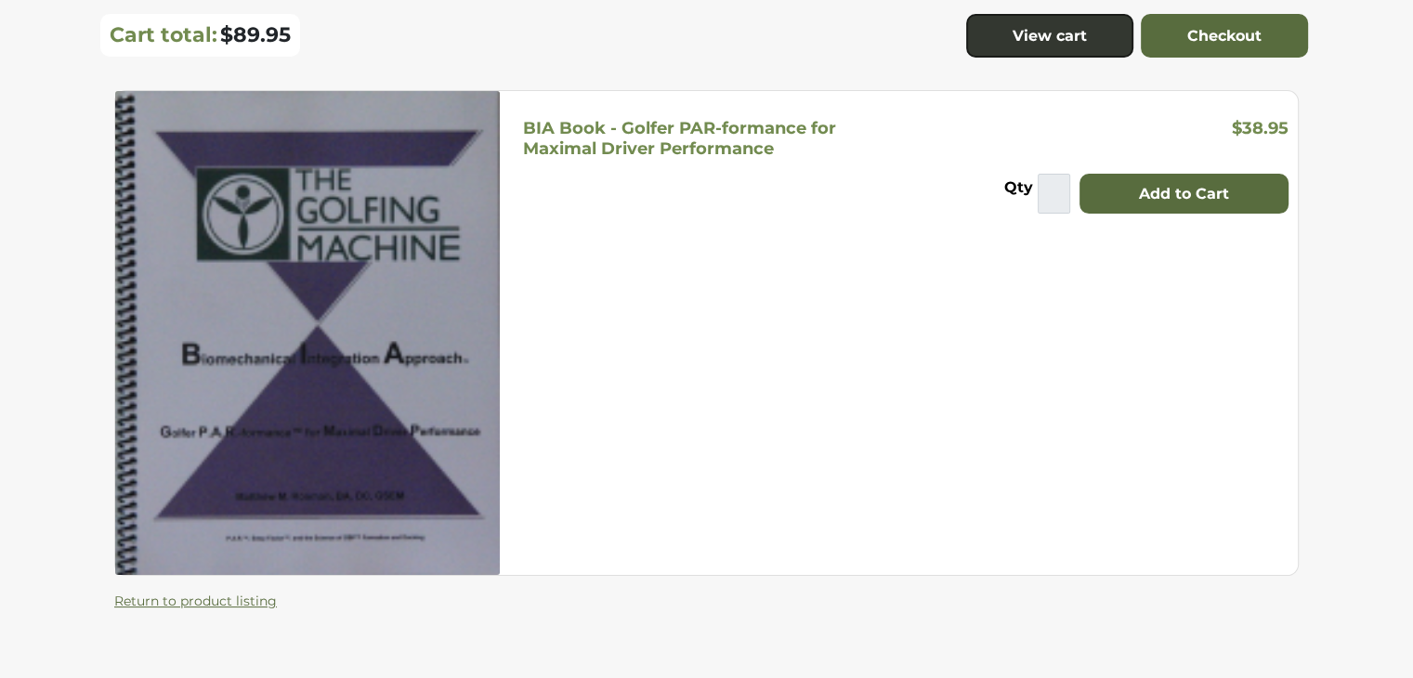
scroll to position [190, 0]
